Goal: Task Accomplishment & Management: Use online tool/utility

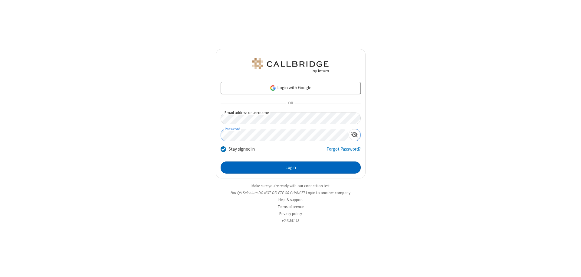
click at [291, 168] on button "Login" at bounding box center [291, 168] width 140 height 12
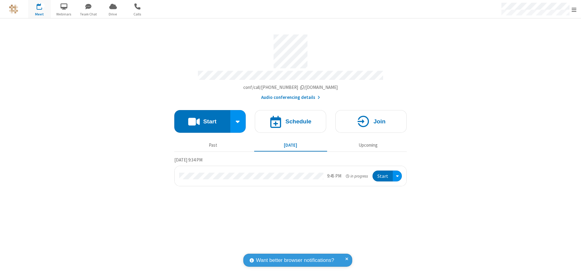
click at [202, 119] on button "Start" at bounding box center [202, 121] width 56 height 23
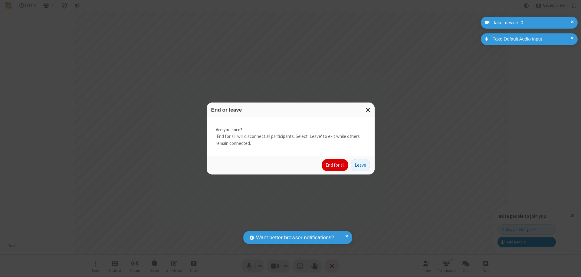
click at [335, 165] on button "End for all" at bounding box center [335, 165] width 27 height 12
